Goal: Check status: Check status

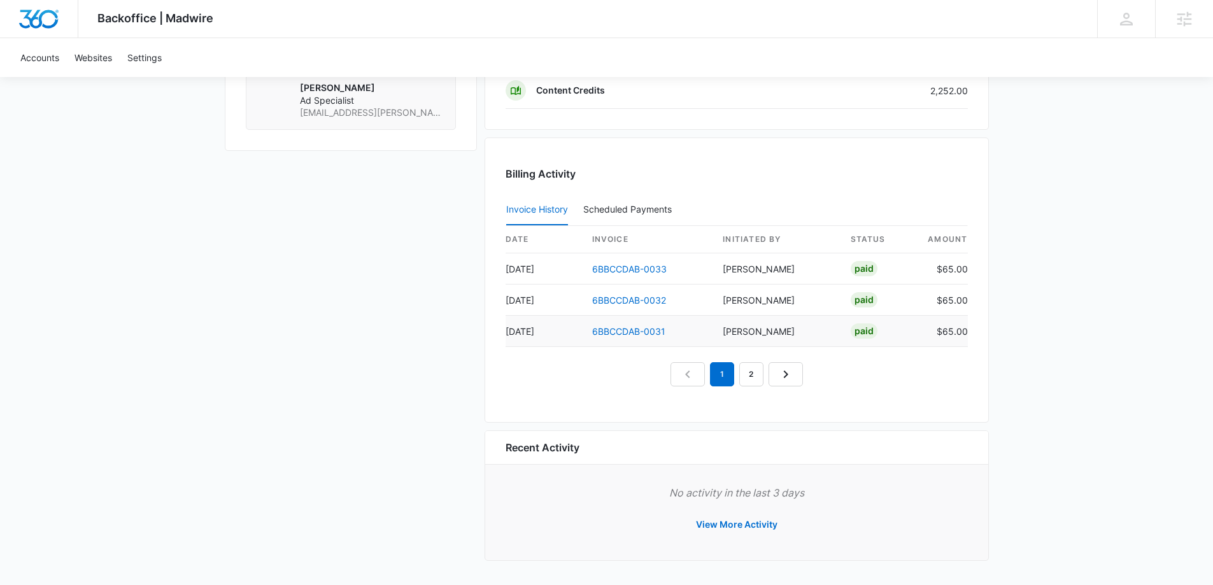
scroll to position [1209, 0]
click at [755, 377] on link "2" at bounding box center [751, 374] width 24 height 24
click at [779, 375] on nav "1 2 3" at bounding box center [737, 374] width 162 height 24
click at [770, 384] on link "3" at bounding box center [766, 374] width 24 height 24
click at [776, 376] on link "4" at bounding box center [780, 374] width 24 height 24
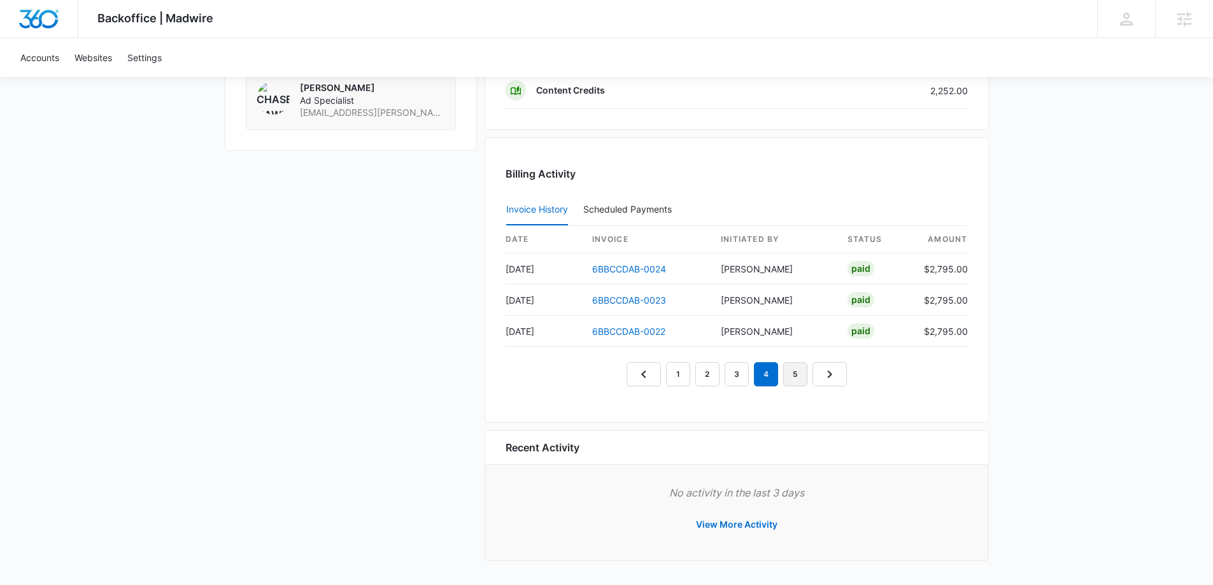
click at [791, 377] on link "5" at bounding box center [795, 374] width 24 height 24
click at [650, 332] on link "6BBCCDAB-0019" at bounding box center [628, 331] width 73 height 11
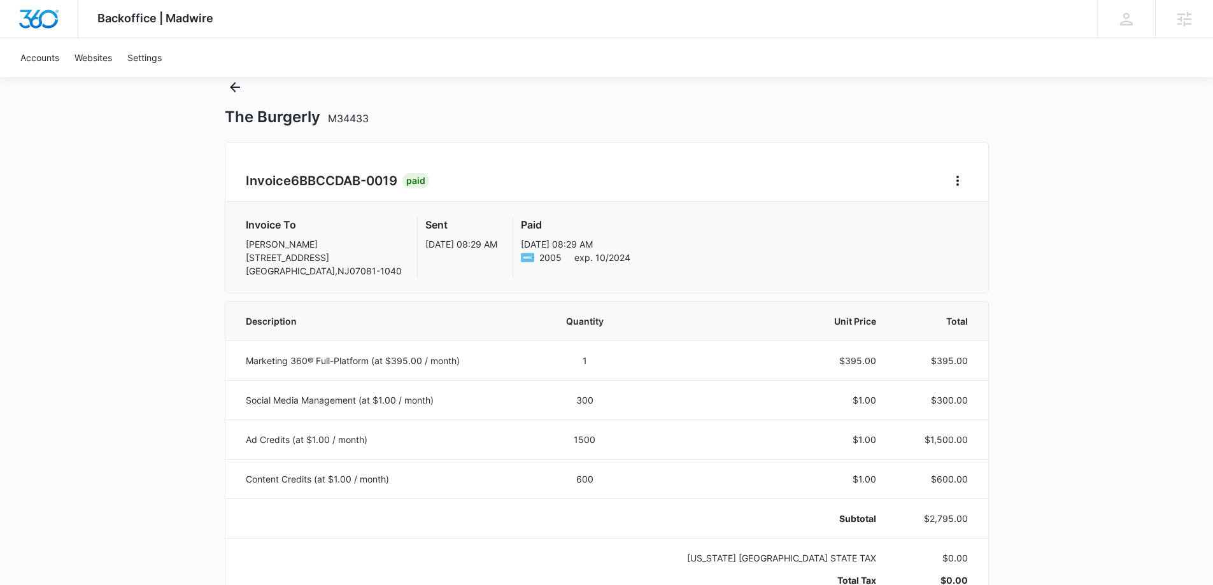
scroll to position [64, 0]
